Goal: Check status

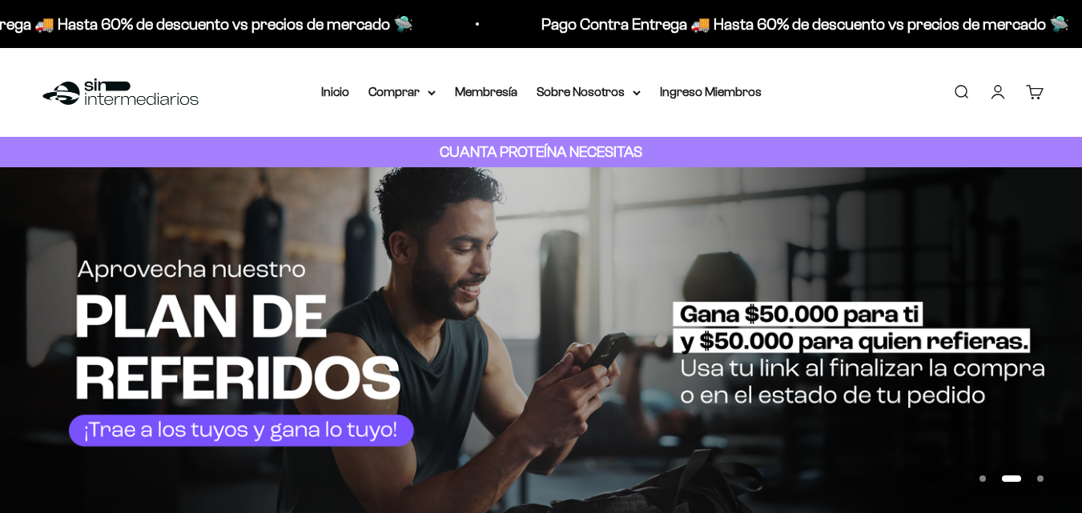
click at [994, 91] on link "Cuenta" at bounding box center [998, 92] width 18 height 18
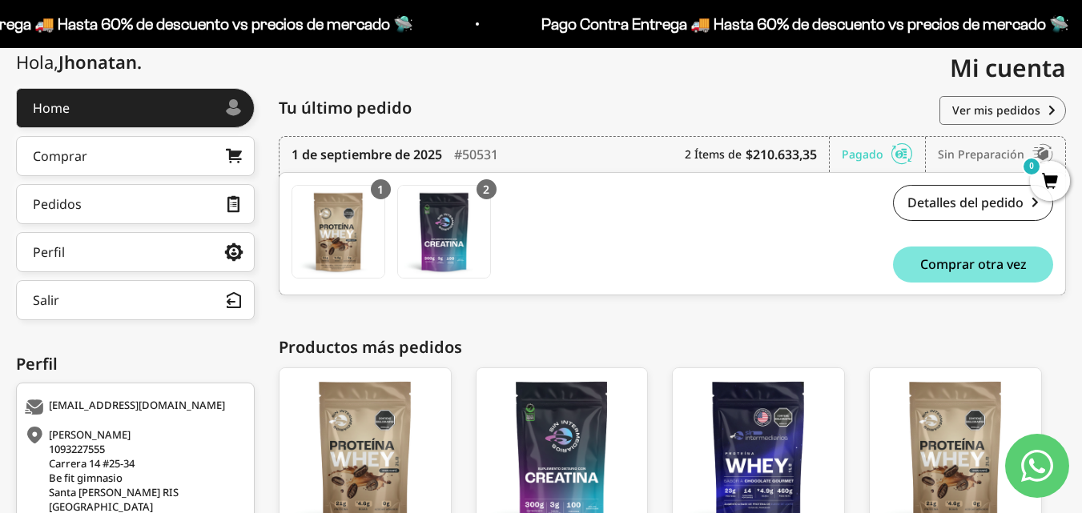
scroll to position [187, 0]
click at [947, 205] on link "Detalles del pedido" at bounding box center [973, 202] width 160 height 36
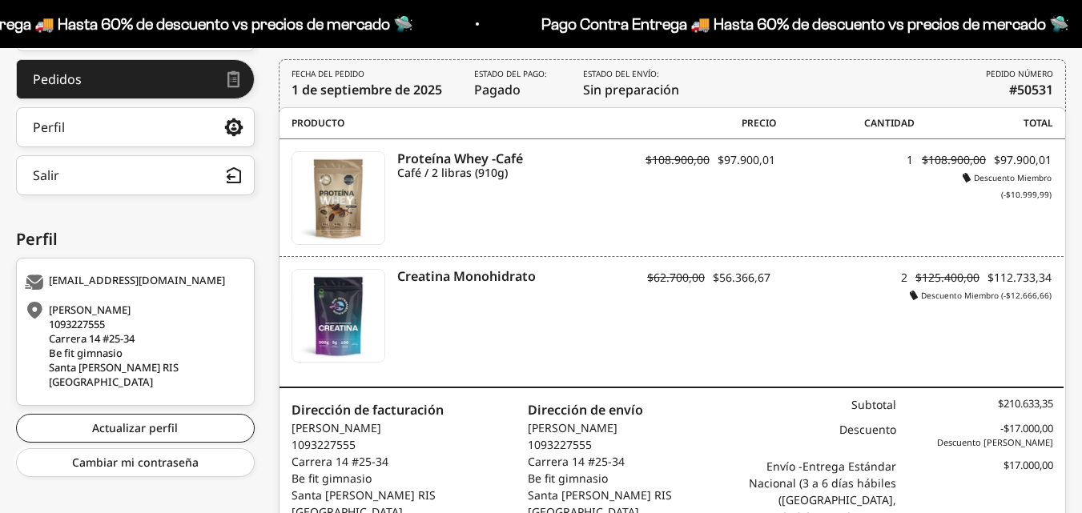
scroll to position [312, 0]
